Goal: Contribute content: Add original content to the website for others to see

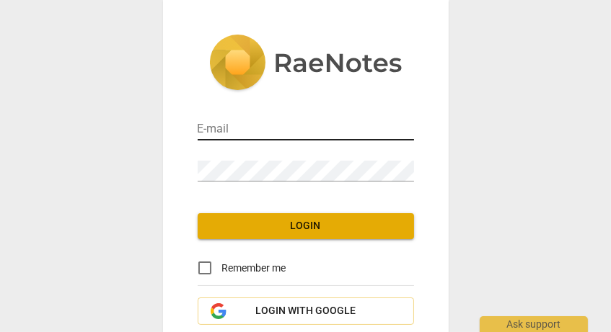
click at [275, 125] on input "email" at bounding box center [306, 130] width 216 height 21
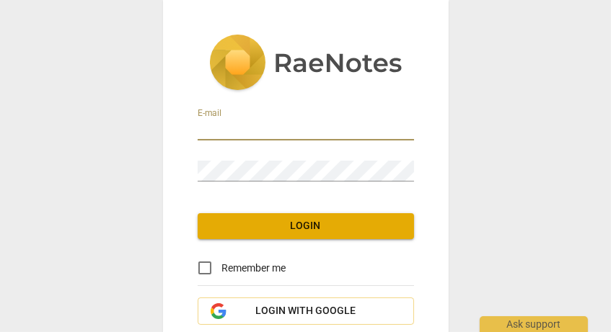
type input "[EMAIL_ADDRESS][DOMAIN_NAME]"
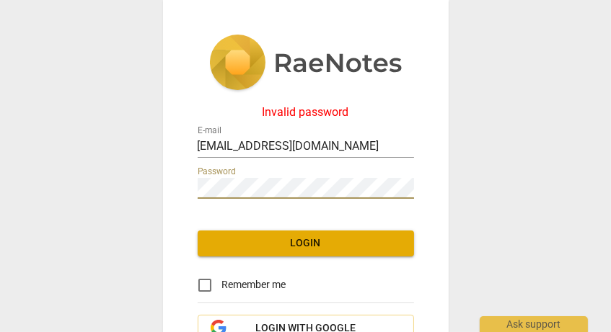
click at [268, 246] on span "Login" at bounding box center [305, 244] width 193 height 14
click at [170, 174] on div "Invalid password E-mail [EMAIL_ADDRESS][DOMAIN_NAME] Password Login Remember me…" at bounding box center [306, 213] width 286 height 427
click at [175, 177] on div "Invalid password E-mail [EMAIL_ADDRESS][DOMAIN_NAME] Password Login Remember me…" at bounding box center [306, 213] width 286 height 427
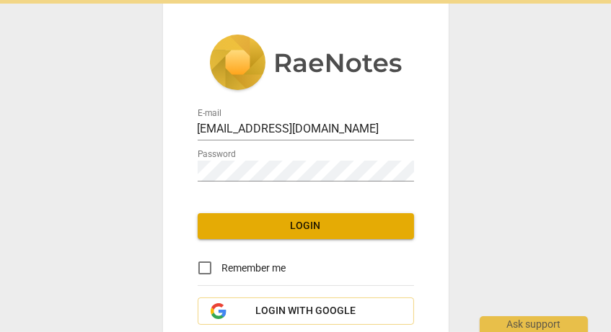
click at [175, 177] on div "E-mail [EMAIL_ADDRESS][DOMAIN_NAME] Password Login Remember me Login with Googl…" at bounding box center [306, 205] width 286 height 410
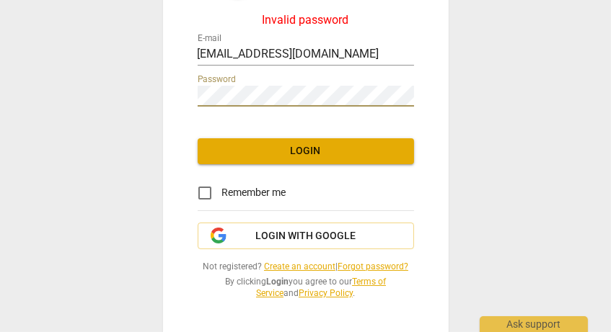
scroll to position [93, 0]
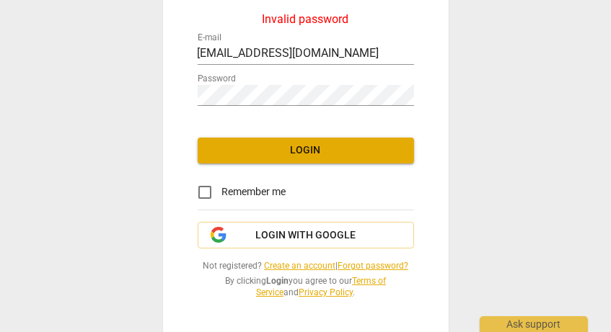
click at [366, 262] on link "Forgot password?" at bounding box center [373, 266] width 71 height 10
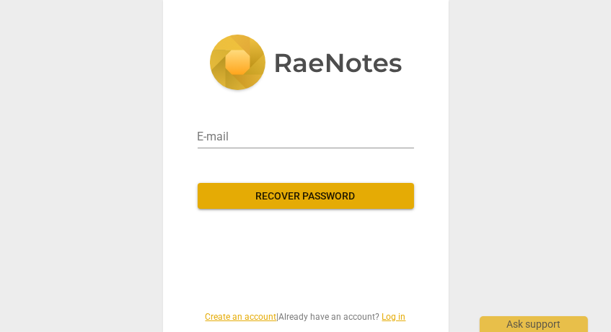
click at [243, 149] on div "E-mail" at bounding box center [306, 128] width 216 height 52
click at [239, 133] on input "email" at bounding box center [306, 136] width 216 height 23
type input "[EMAIL_ADDRESS][DOMAIN_NAME]"
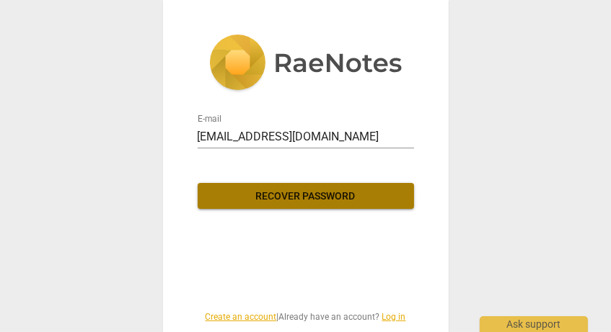
click at [247, 206] on button "Recover password" at bounding box center [306, 196] width 216 height 26
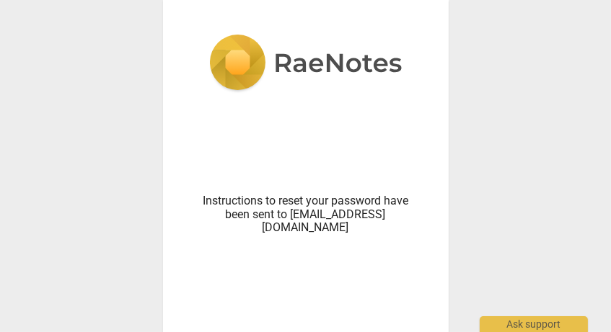
click at [397, 9] on div "Instructions to reset your password have been sent to [EMAIL_ADDRESS][DOMAIN_NA…" at bounding box center [306, 179] width 286 height 358
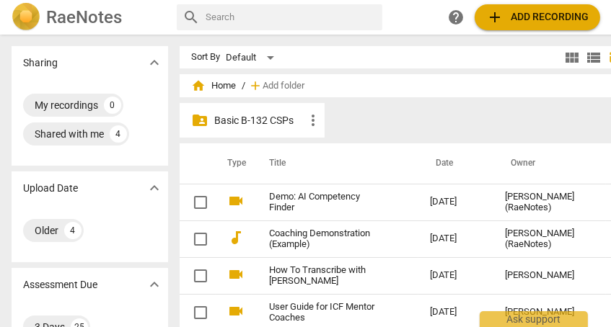
click at [446, 159] on th "Date" at bounding box center [455, 164] width 75 height 40
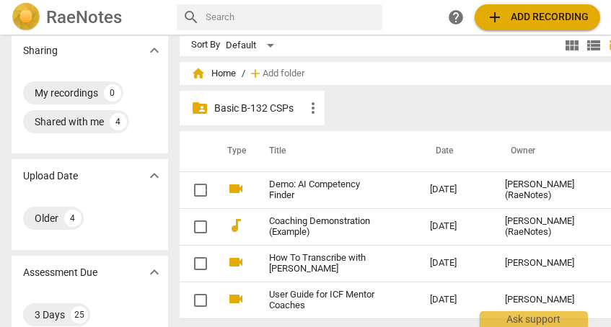
scroll to position [12, 0]
click at [224, 111] on p "Basic B-132 CSPs" at bounding box center [259, 108] width 90 height 15
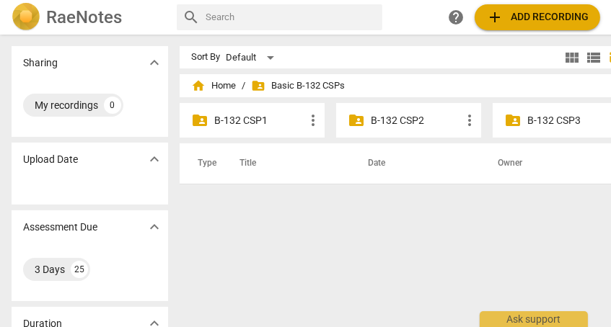
click at [242, 118] on p "B-132 CSP1" at bounding box center [259, 120] width 90 height 15
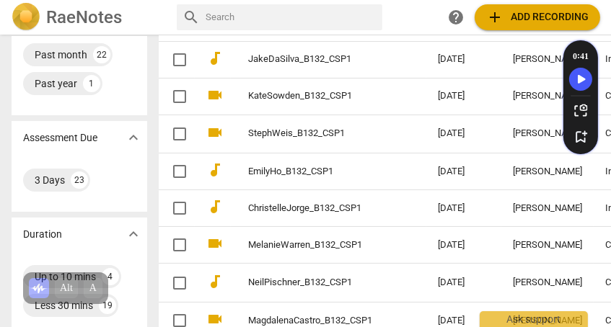
scroll to position [204, 0]
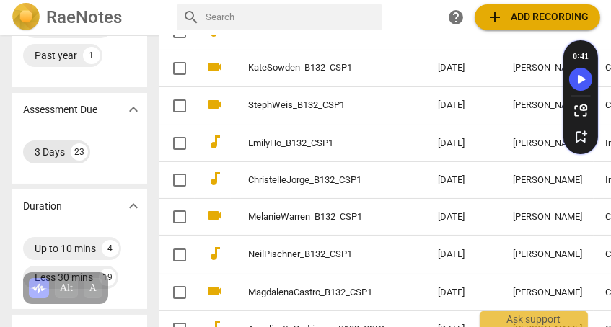
click at [53, 151] on div "3 Days" at bounding box center [50, 152] width 30 height 14
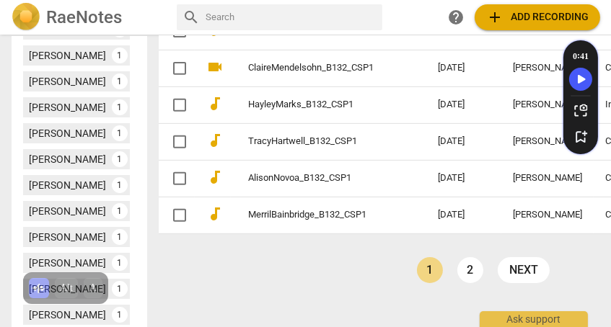
scroll to position [653, 0]
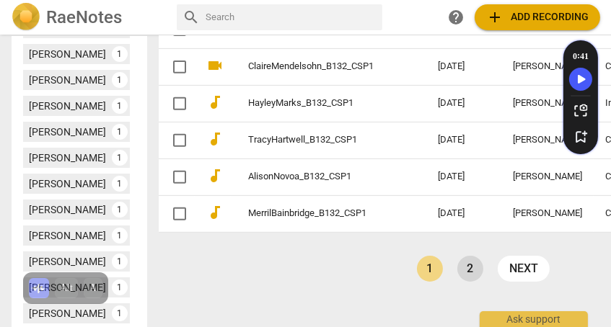
click at [457, 261] on link "2" at bounding box center [470, 269] width 26 height 26
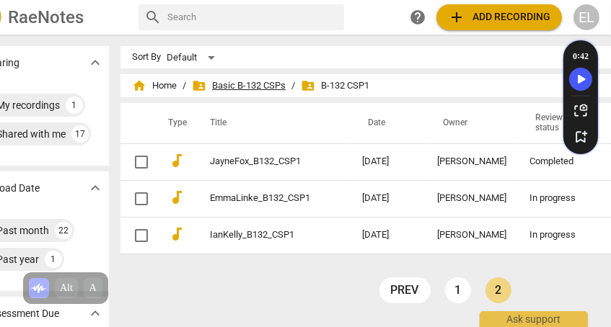
click at [209, 85] on span "folder_shared Basic B-132 CSPs" at bounding box center [239, 86] width 94 height 14
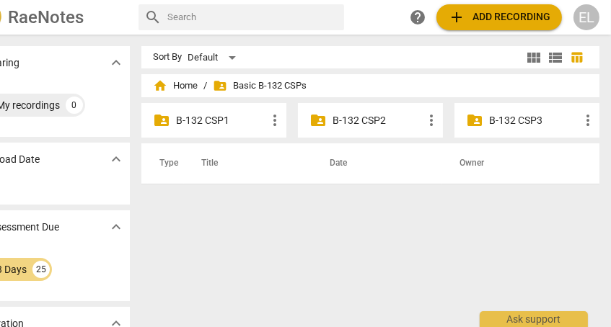
click at [348, 117] on p "B-132 CSP2" at bounding box center [377, 120] width 90 height 15
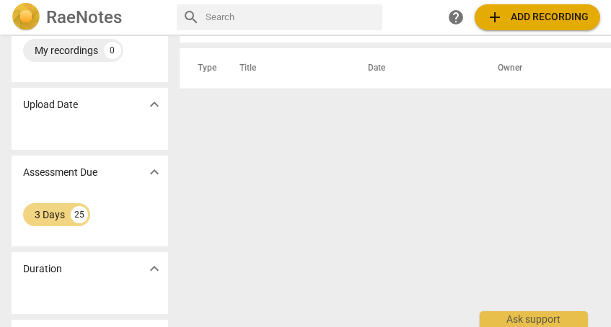
click at [154, 171] on span "expand_more" at bounding box center [154, 172] width 17 height 17
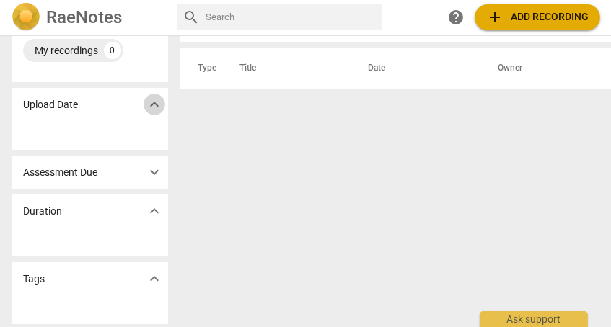
click at [151, 102] on span "expand_more" at bounding box center [154, 104] width 17 height 17
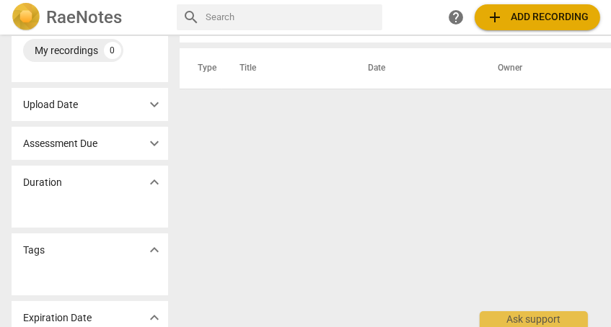
click at [151, 102] on span "expand_more" at bounding box center [154, 104] width 17 height 17
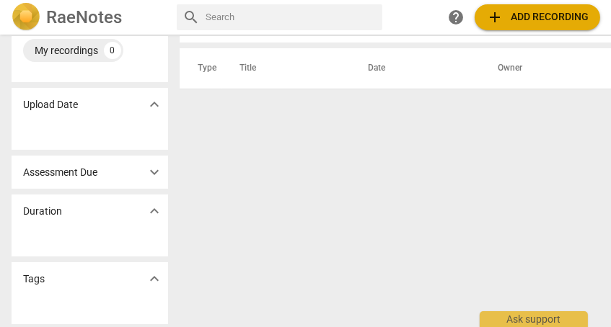
click at [46, 131] on div at bounding box center [90, 135] width 156 height 29
click at [50, 97] on p "Upload Date" at bounding box center [50, 104] width 55 height 15
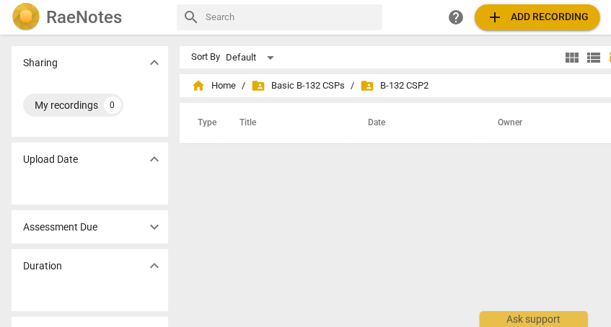
click at [499, 14] on span "add" at bounding box center [494, 17] width 17 height 17
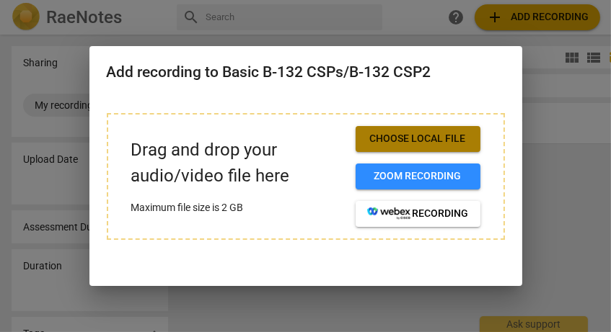
click at [385, 137] on span "Choose local file" at bounding box center [418, 139] width 102 height 14
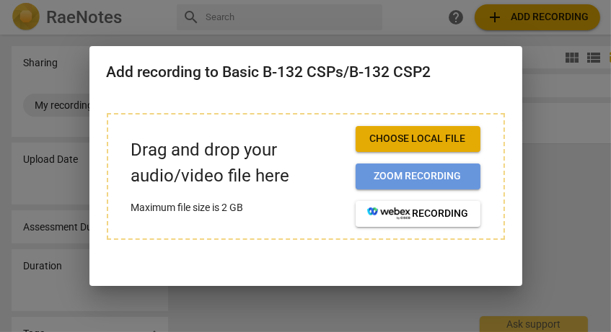
click at [424, 177] on span "Zoom recording" at bounding box center [418, 176] width 102 height 14
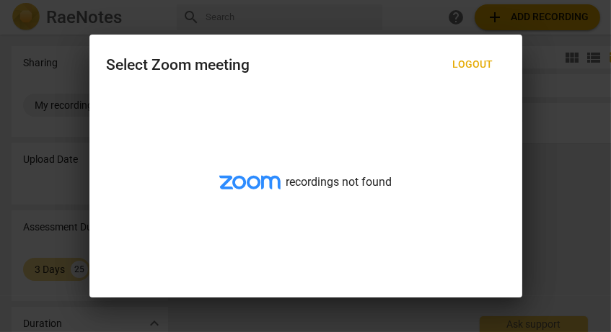
click at [285, 30] on div at bounding box center [305, 166] width 611 height 332
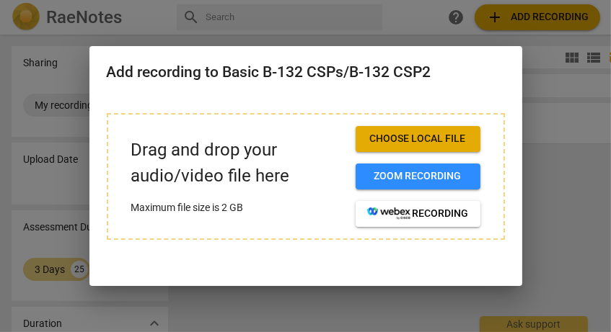
click at [317, 26] on div at bounding box center [305, 166] width 611 height 332
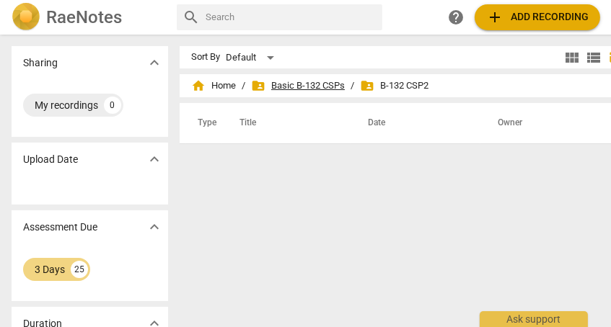
click at [309, 85] on span "folder_shared Basic B-132 CSPs" at bounding box center [298, 86] width 94 height 14
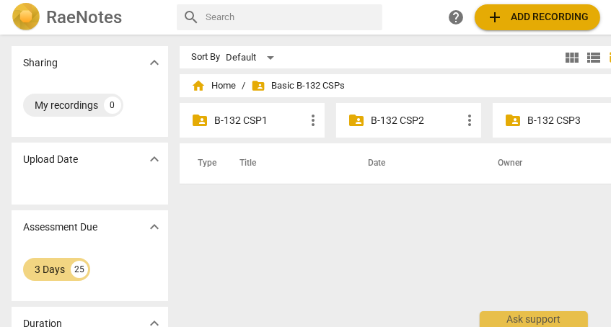
click at [379, 123] on p "B-132 CSP2" at bounding box center [416, 120] width 90 height 15
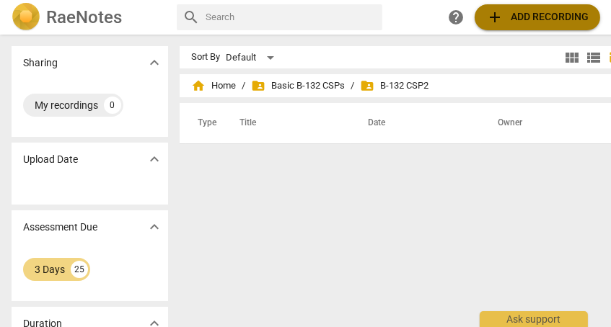
click at [508, 12] on span "add Add recording" at bounding box center [537, 17] width 102 height 17
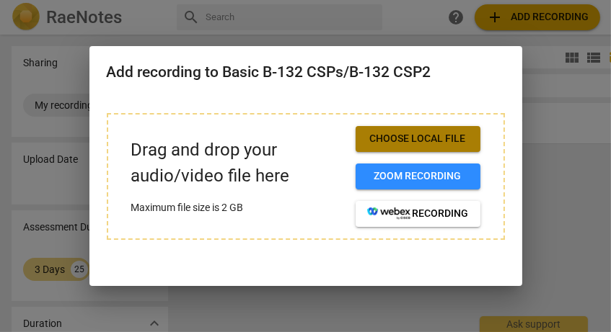
click at [412, 137] on span "Choose local file" at bounding box center [418, 139] width 102 height 14
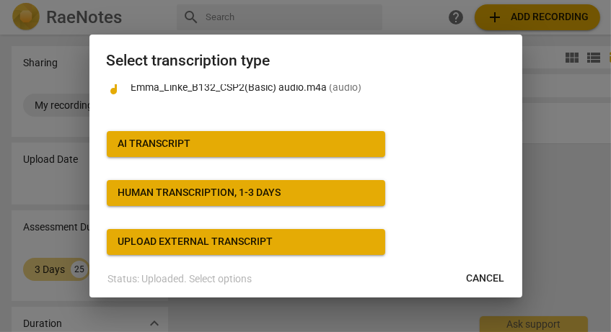
scroll to position [8, 0]
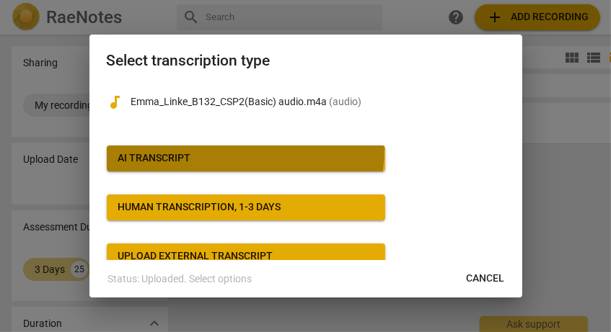
click at [228, 149] on button "AI Transcript" at bounding box center [246, 159] width 278 height 26
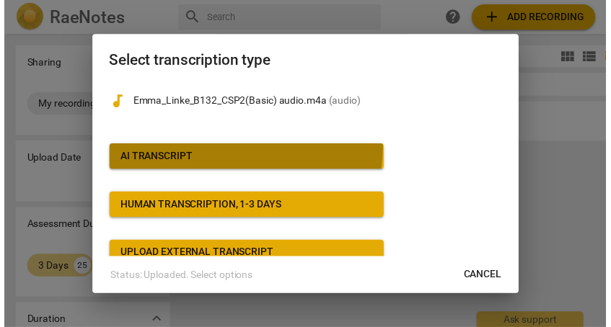
scroll to position [0, 0]
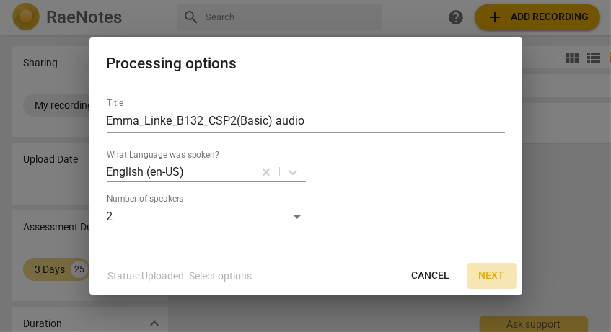
click at [493, 273] on span "Next" at bounding box center [492, 276] width 26 height 14
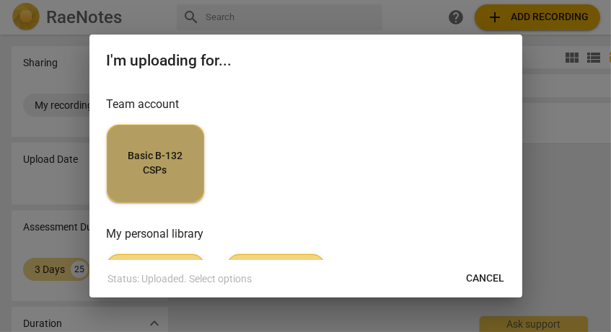
click at [164, 167] on span "Basic B-132 CSPs" at bounding box center [155, 163] width 73 height 28
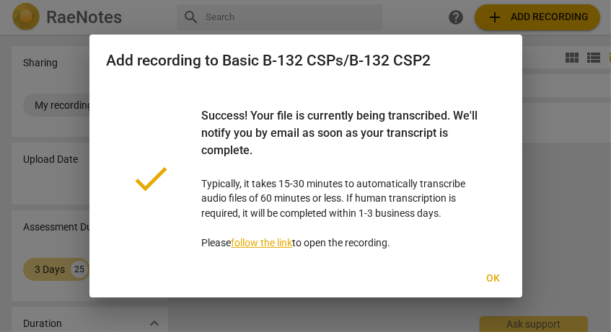
click at [488, 277] on span "Ok" at bounding box center [493, 279] width 23 height 14
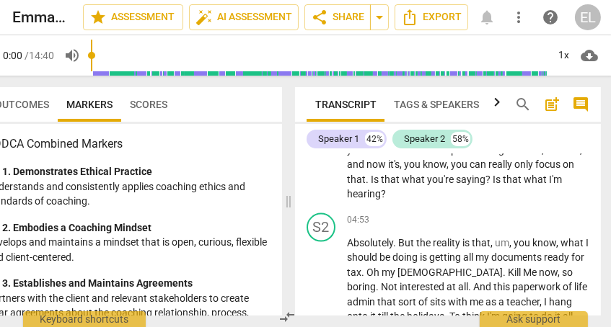
scroll to position [2153, 0]
